Goal: Task Accomplishment & Management: Manage account settings

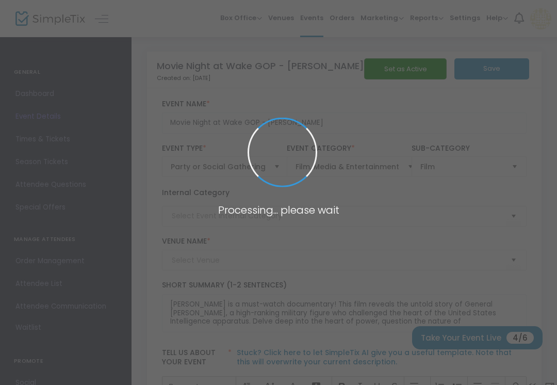
type input "Wake GOP"
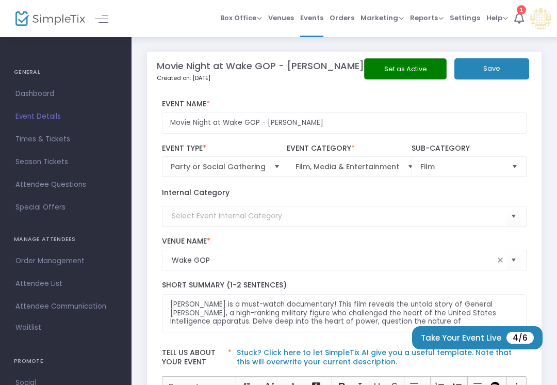
click at [415, 68] on button "Set as Active" at bounding box center [405, 68] width 83 height 21
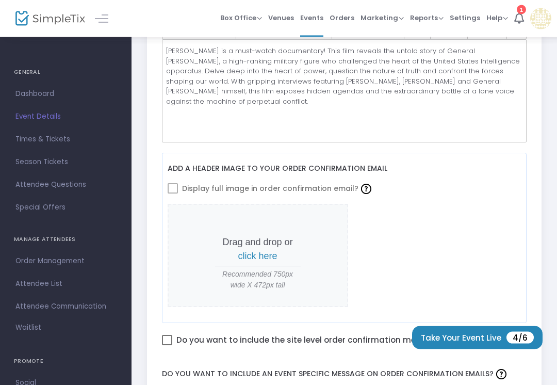
scroll to position [357, 0]
click at [259, 256] on span "click here" at bounding box center [257, 256] width 39 height 10
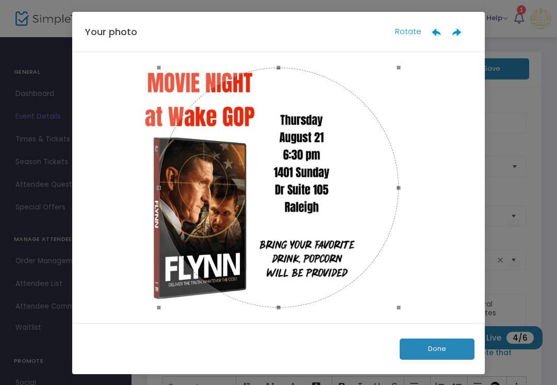
scroll to position [0, 0]
click at [152, 56] on div at bounding box center [278, 187] width 413 height 271
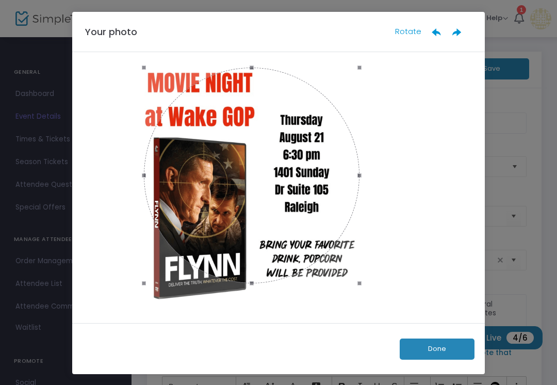
click at [453, 347] on button "Done" at bounding box center [437, 348] width 75 height 21
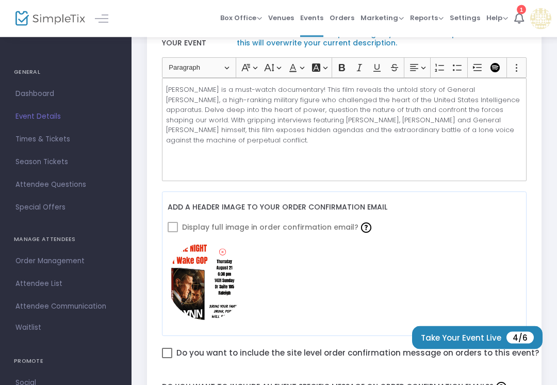
scroll to position [319, 0]
click at [223, 251] on icon at bounding box center [222, 252] width 7 height 10
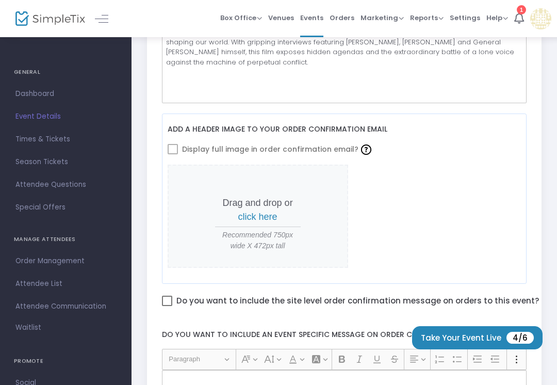
scroll to position [394, 0]
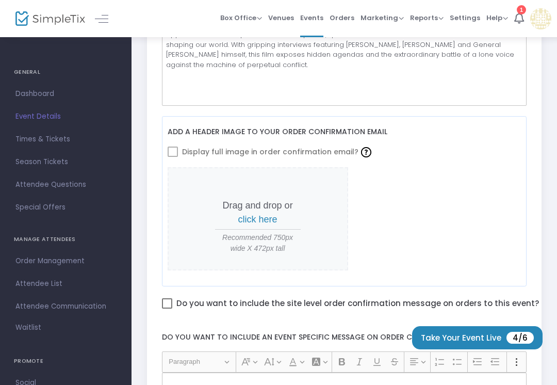
click at [263, 220] on span "click here" at bounding box center [257, 219] width 39 height 10
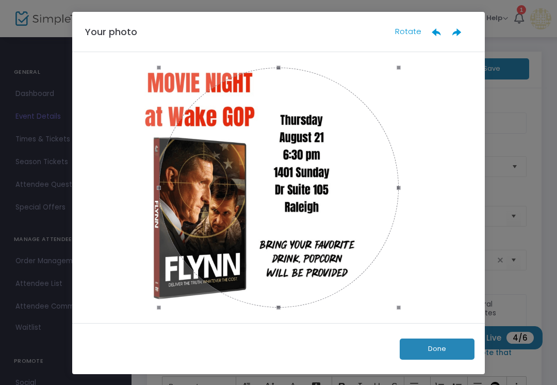
scroll to position [0, 0]
click at [405, 22] on div "Your photo Rotate" at bounding box center [278, 32] width 413 height 40
click at [461, 29] on icon at bounding box center [457, 32] width 10 height 10
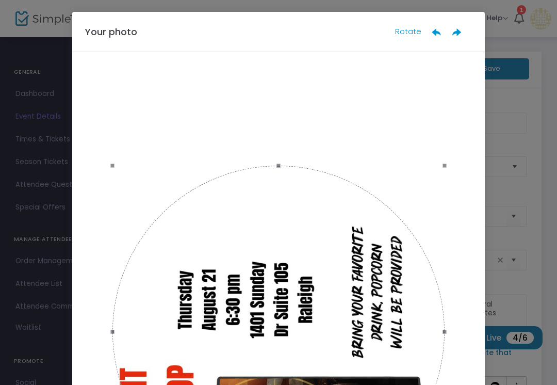
click at [461, 30] on icon at bounding box center [457, 32] width 10 height 10
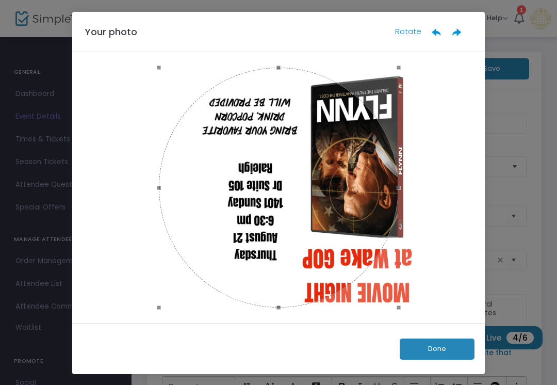
click at [461, 29] on icon at bounding box center [457, 32] width 10 height 10
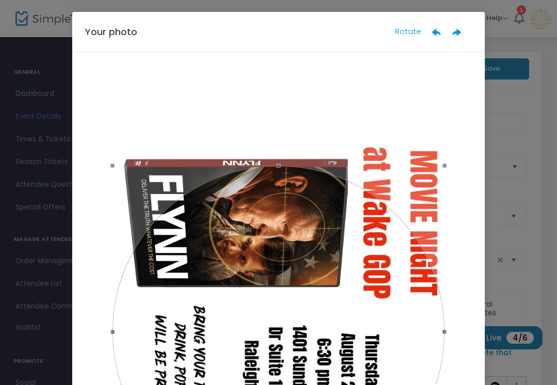
click at [456, 29] on icon at bounding box center [457, 32] width 10 height 10
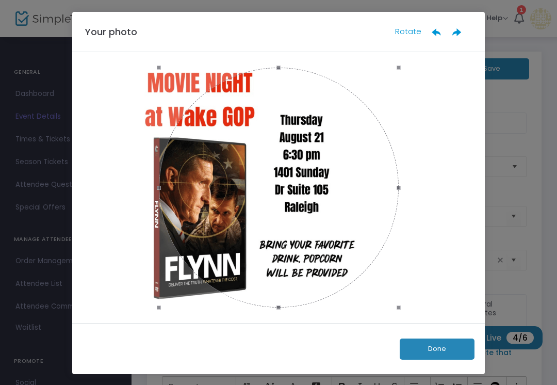
click at [449, 353] on button "Done" at bounding box center [437, 348] width 75 height 21
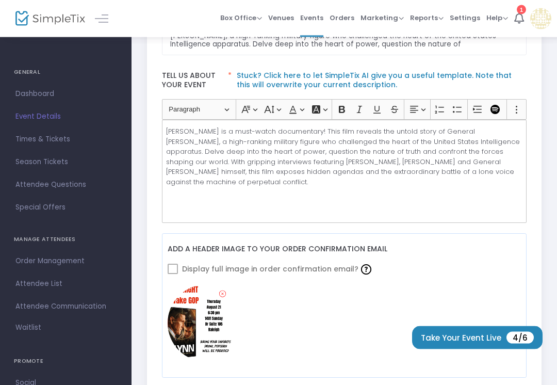
scroll to position [277, 0]
click at [225, 290] on icon at bounding box center [222, 294] width 7 height 10
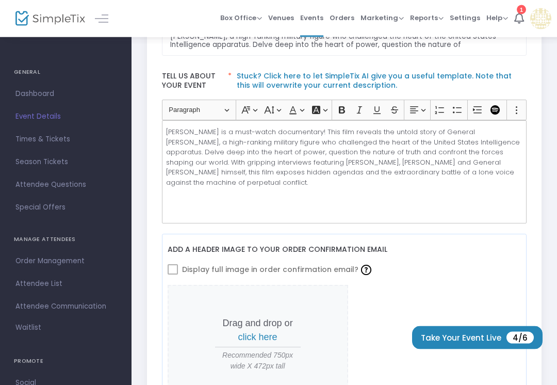
scroll to position [276, 0]
click at [176, 271] on span at bounding box center [173, 269] width 10 height 10
click at [175, 269] on span at bounding box center [173, 269] width 10 height 10
click at [178, 267] on label "Display full image in order confirmation email?" at bounding box center [271, 269] width 206 height 18
click at [176, 265] on span at bounding box center [173, 269] width 10 height 10
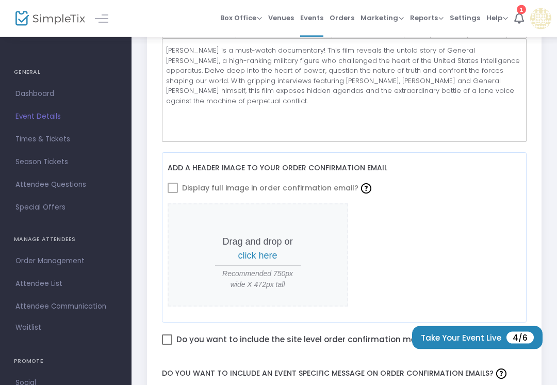
scroll to position [360, 0]
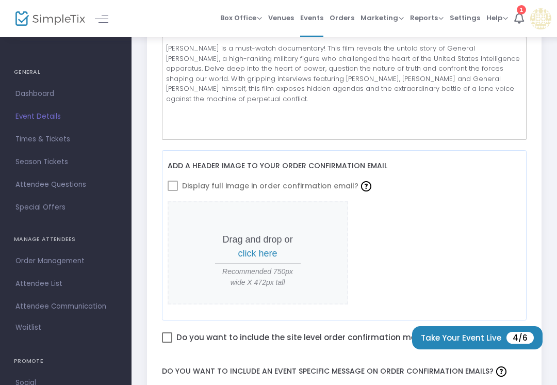
click at [173, 187] on span at bounding box center [173, 186] width 10 height 10
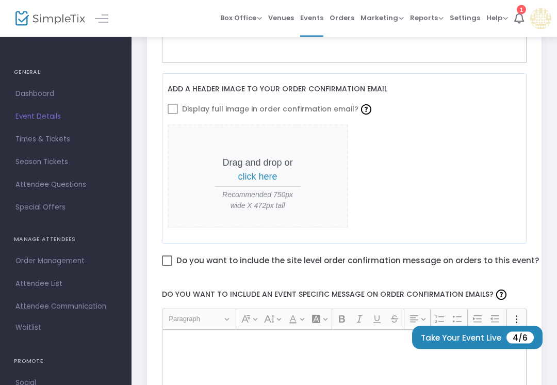
scroll to position [443, 0]
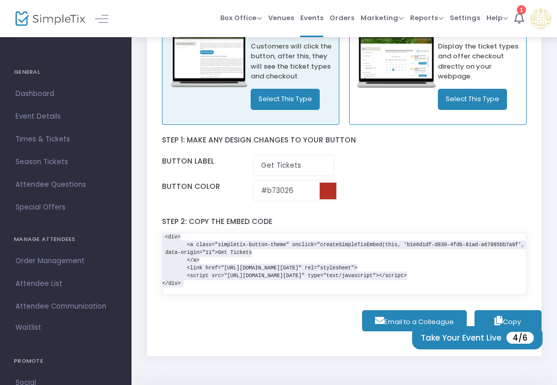
scroll to position [95, 0]
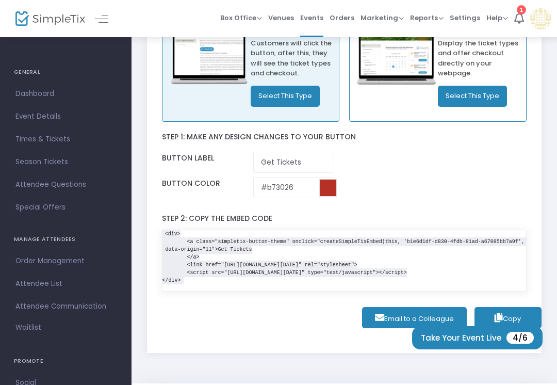
click at [515, 319] on span "Copy" at bounding box center [508, 319] width 26 height 10
